Goal: Information Seeking & Learning: Learn about a topic

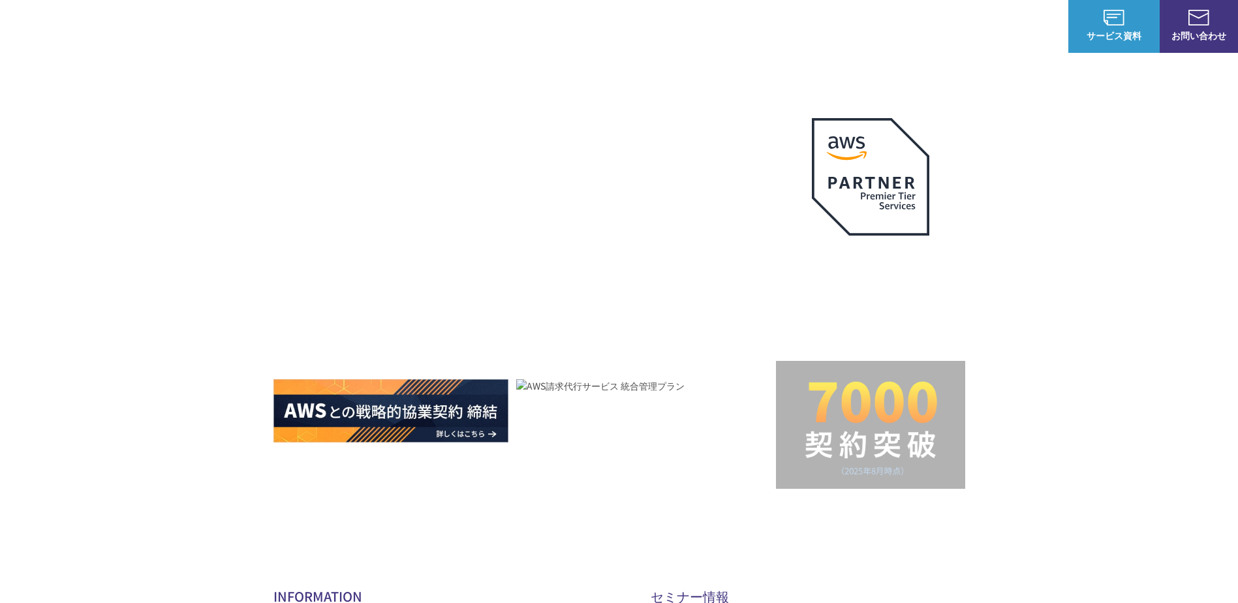
click at [1112, 264] on div "AWSの導入からコスト削減、 構成・運用の最適化からデータ活用まで 規模や業種業態を問わない マネージドサービスで AWS ジャーニーの 成功を実現 AWS …" at bounding box center [619, 277] width 1238 height 554
drag, startPoint x: 1171, startPoint y: 87, endPoint x: 1163, endPoint y: 99, distance: 14.1
click at [1163, 99] on div "AWSの導入からコスト削減、 構成・運用の最適化からデータ活用まで 規模や業種業態を問わない マネージドサービスで AWS ジャーニーの 成功を実現 AWS …" at bounding box center [619, 277] width 1238 height 554
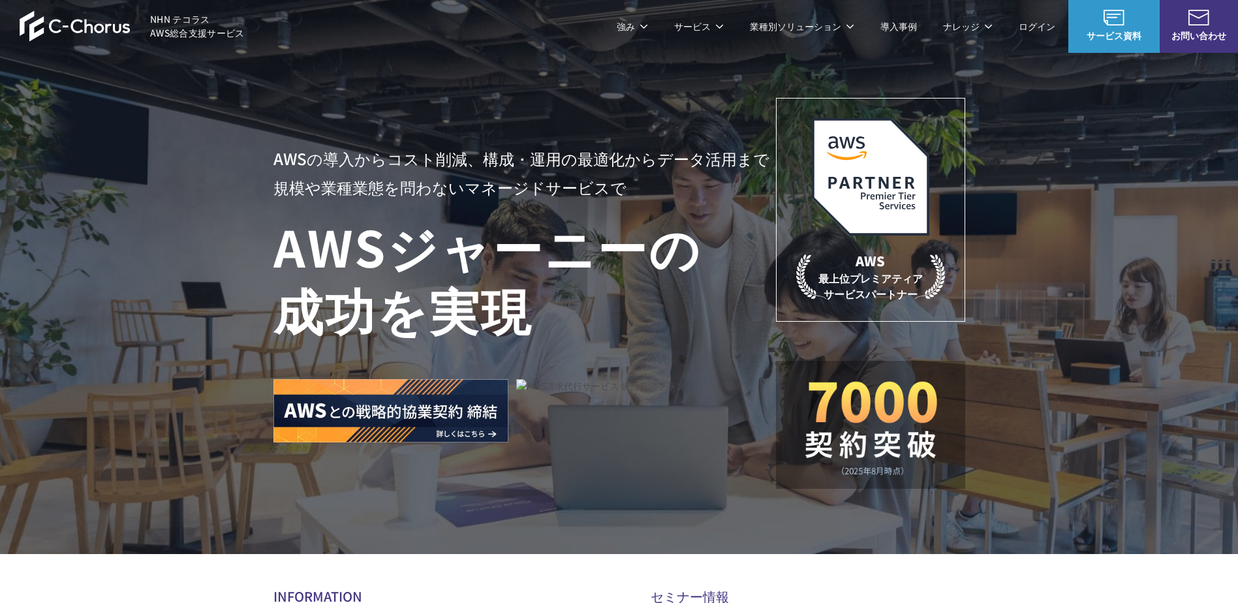
click at [486, 414] on img at bounding box center [391, 410] width 235 height 63
